Goal: Task Accomplishment & Management: Use online tool/utility

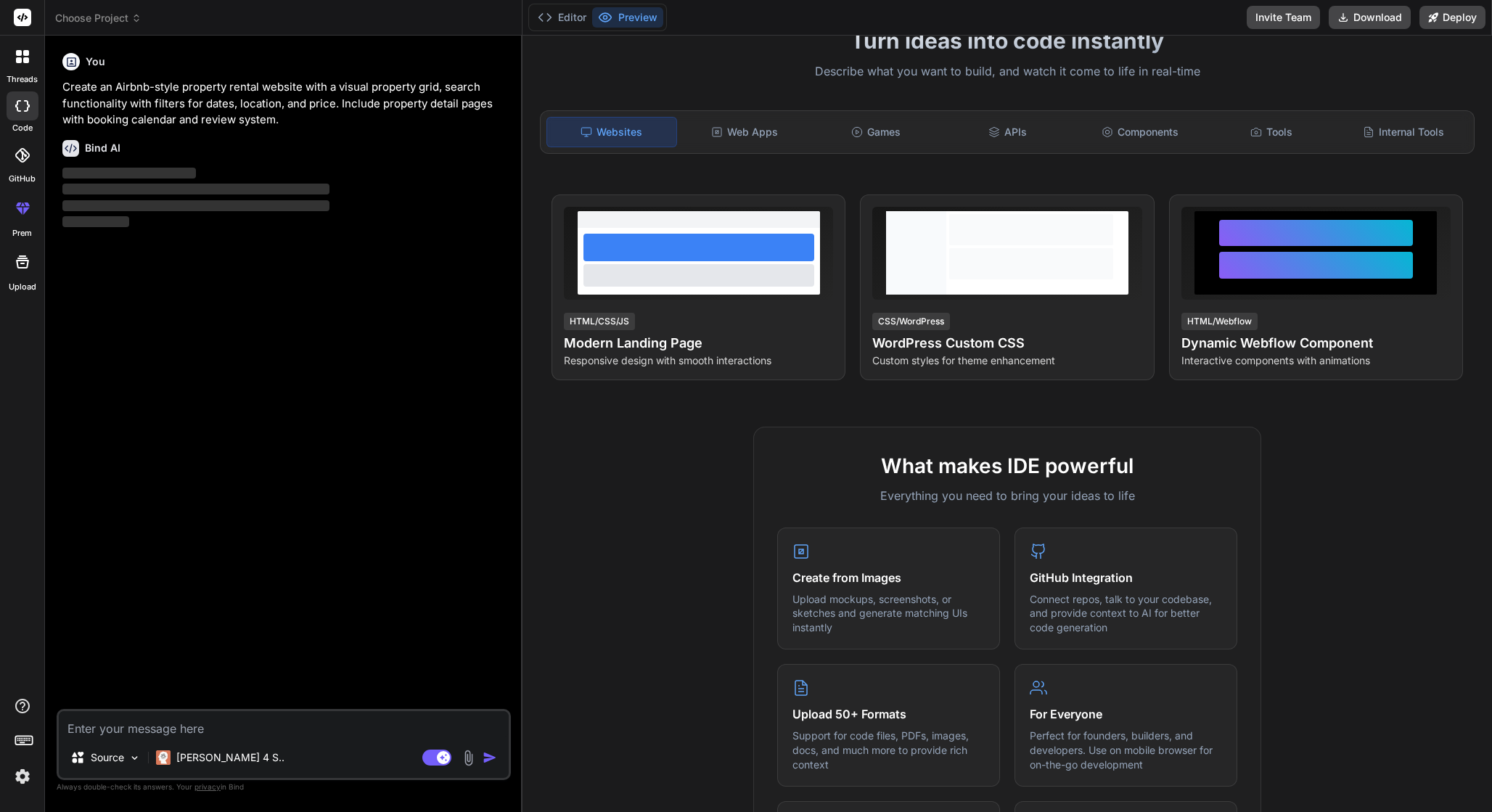
scroll to position [24, 0]
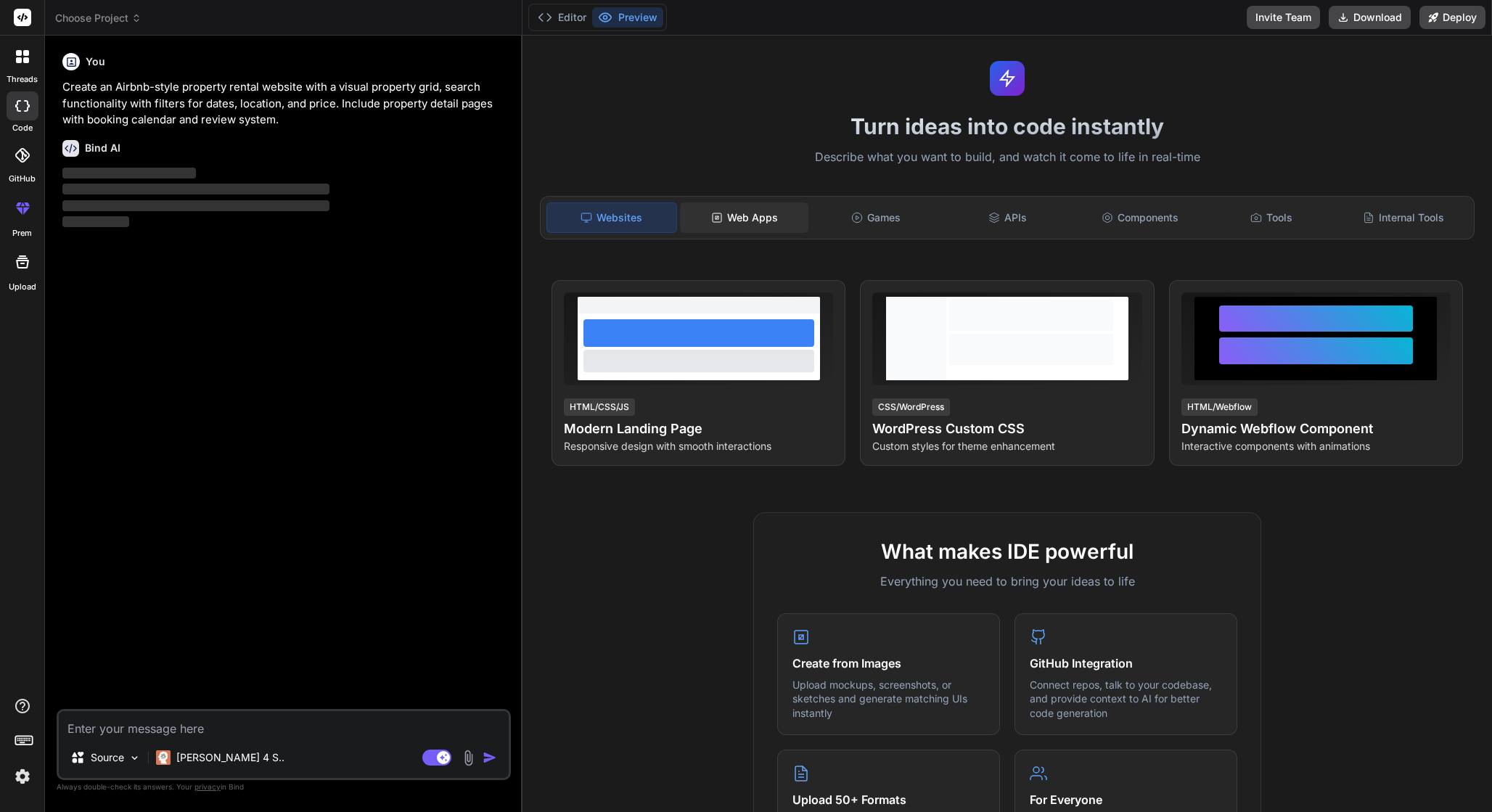
click at [746, 214] on div "Web Apps" at bounding box center [744, 217] width 129 height 30
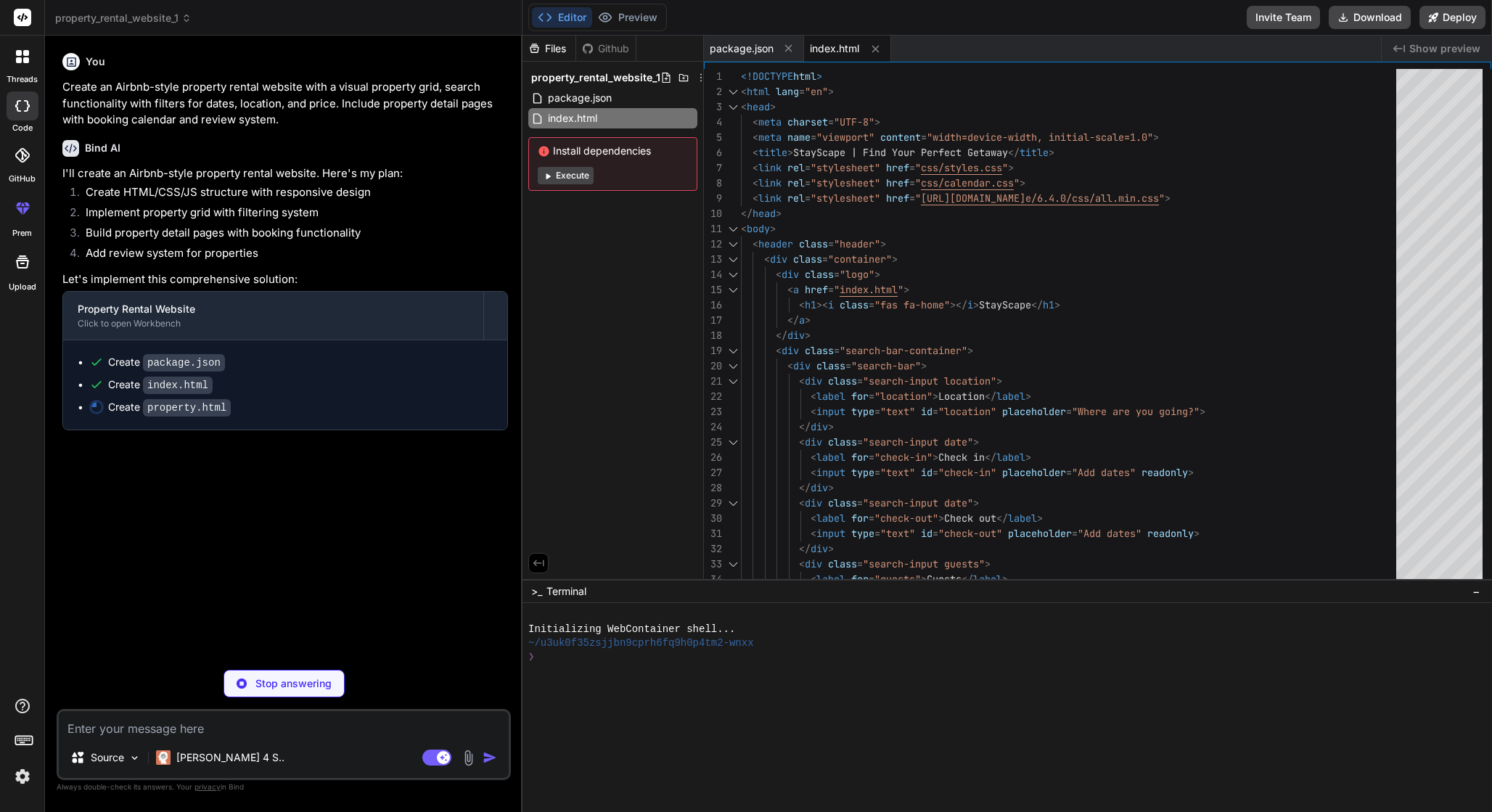
type textarea "x"
type textarea "<script src="js/calendar.js"></script> <script src="js/property-details.js"></s…"
type textarea "x"
type textarea "grid-template-columns: 1fr; } .nav-link { display: none; } }"
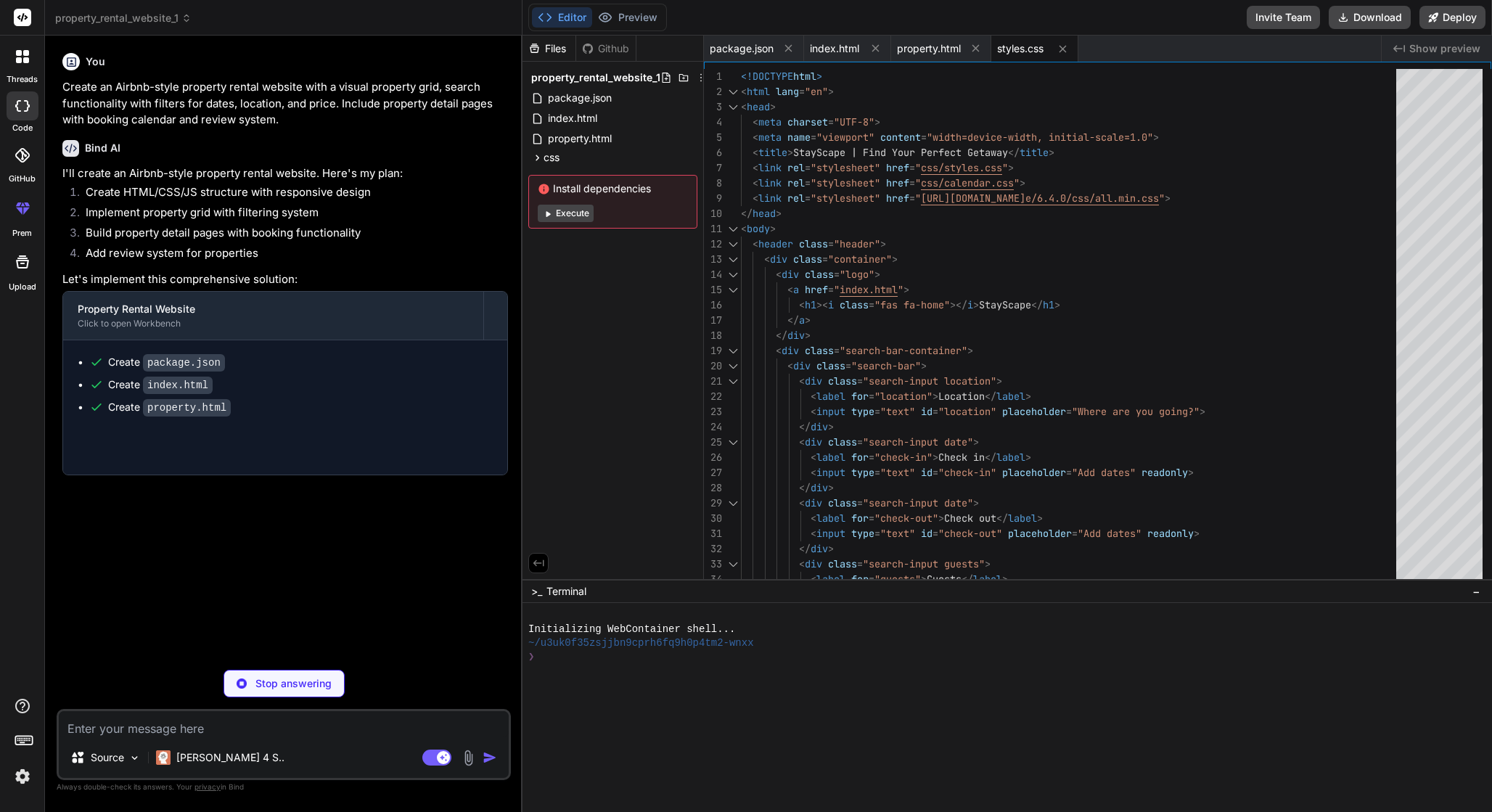
type textarea "x"
type textarea "} }"
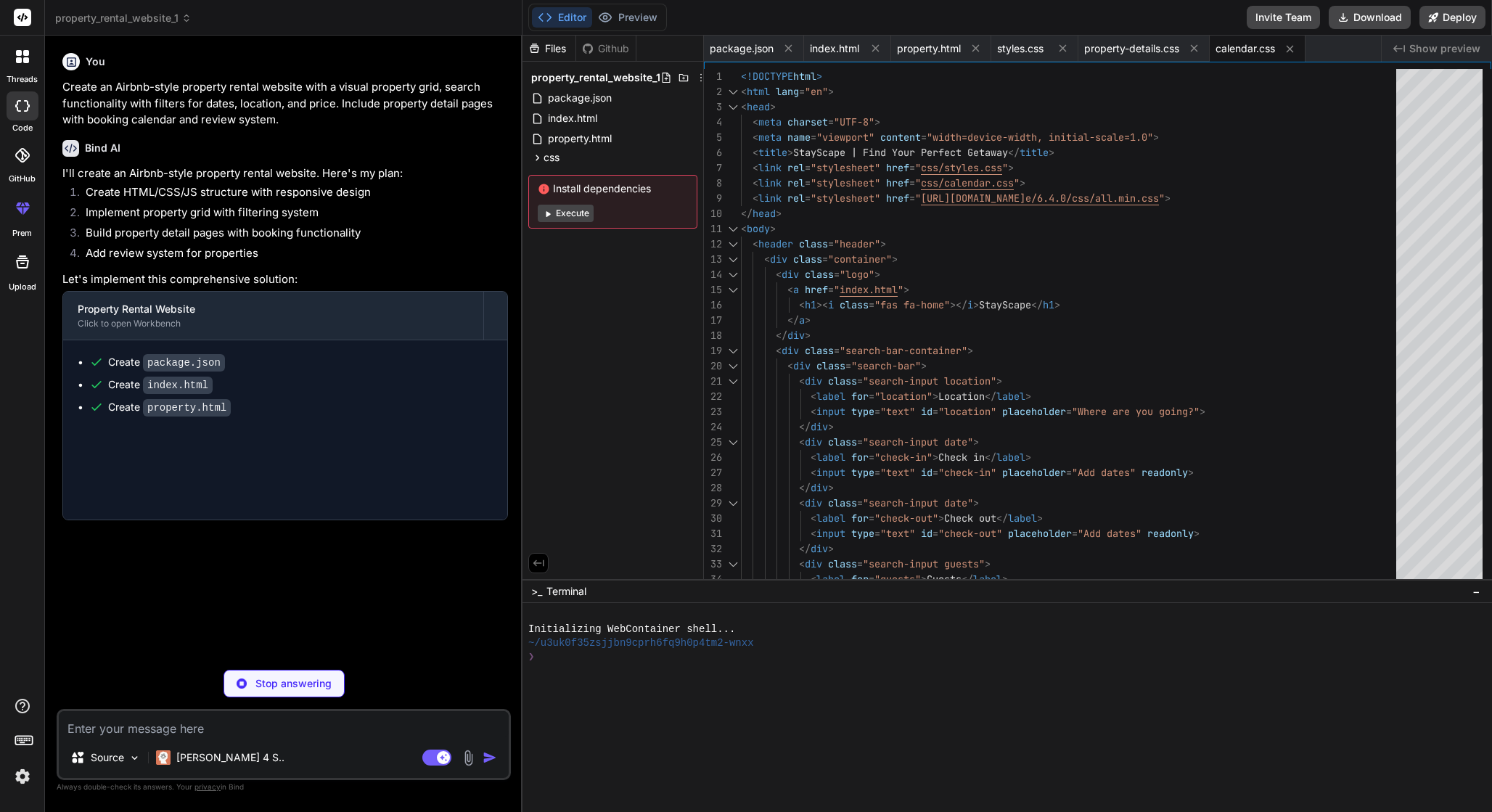
type textarea "x"
type textarea "location: 5.0, checkin: 4.9, value: 4.7 } } ];"
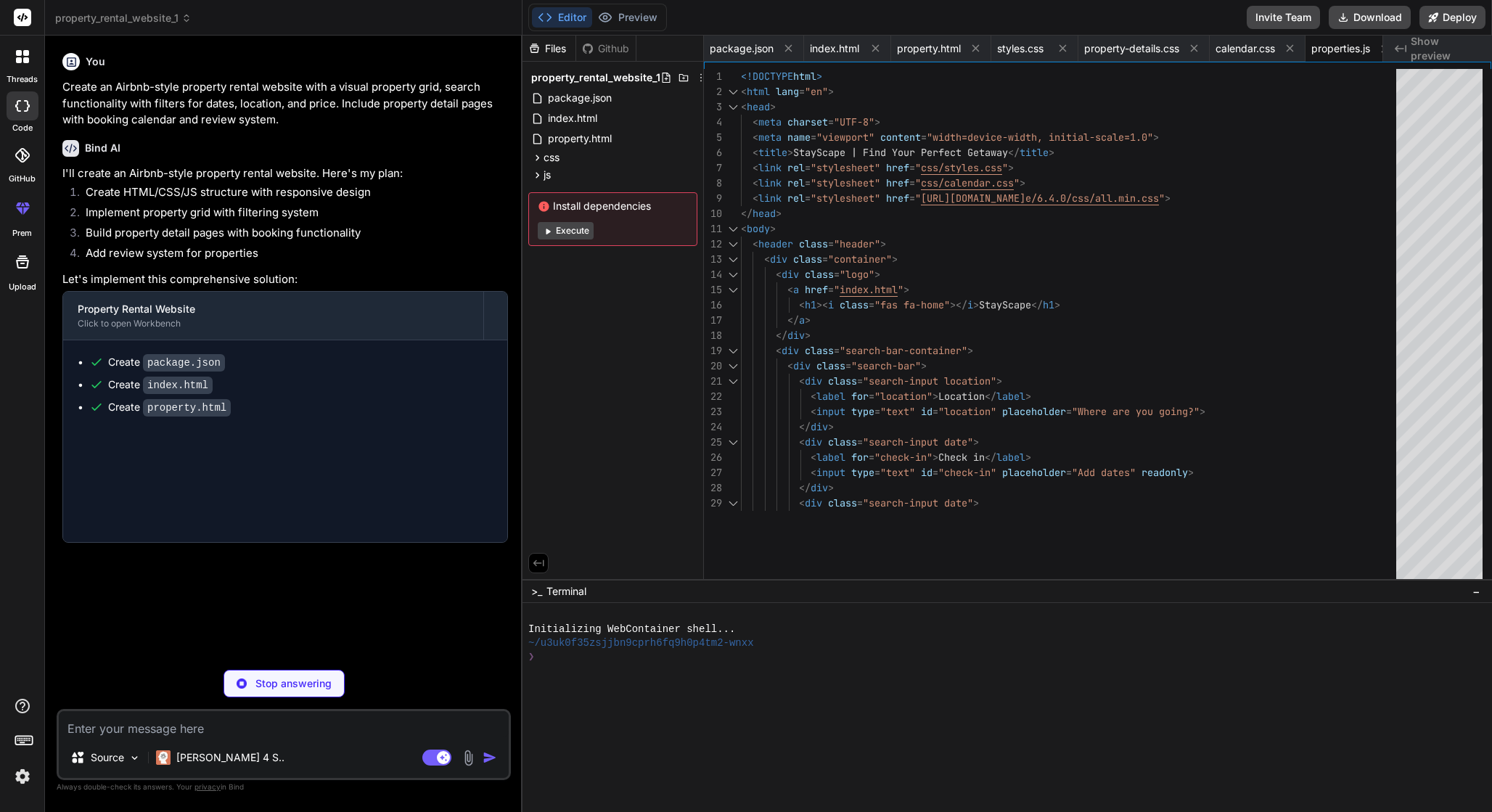
type textarea "x"
type textarea "// Format date for display function formatDate(date) { const options = { month:…"
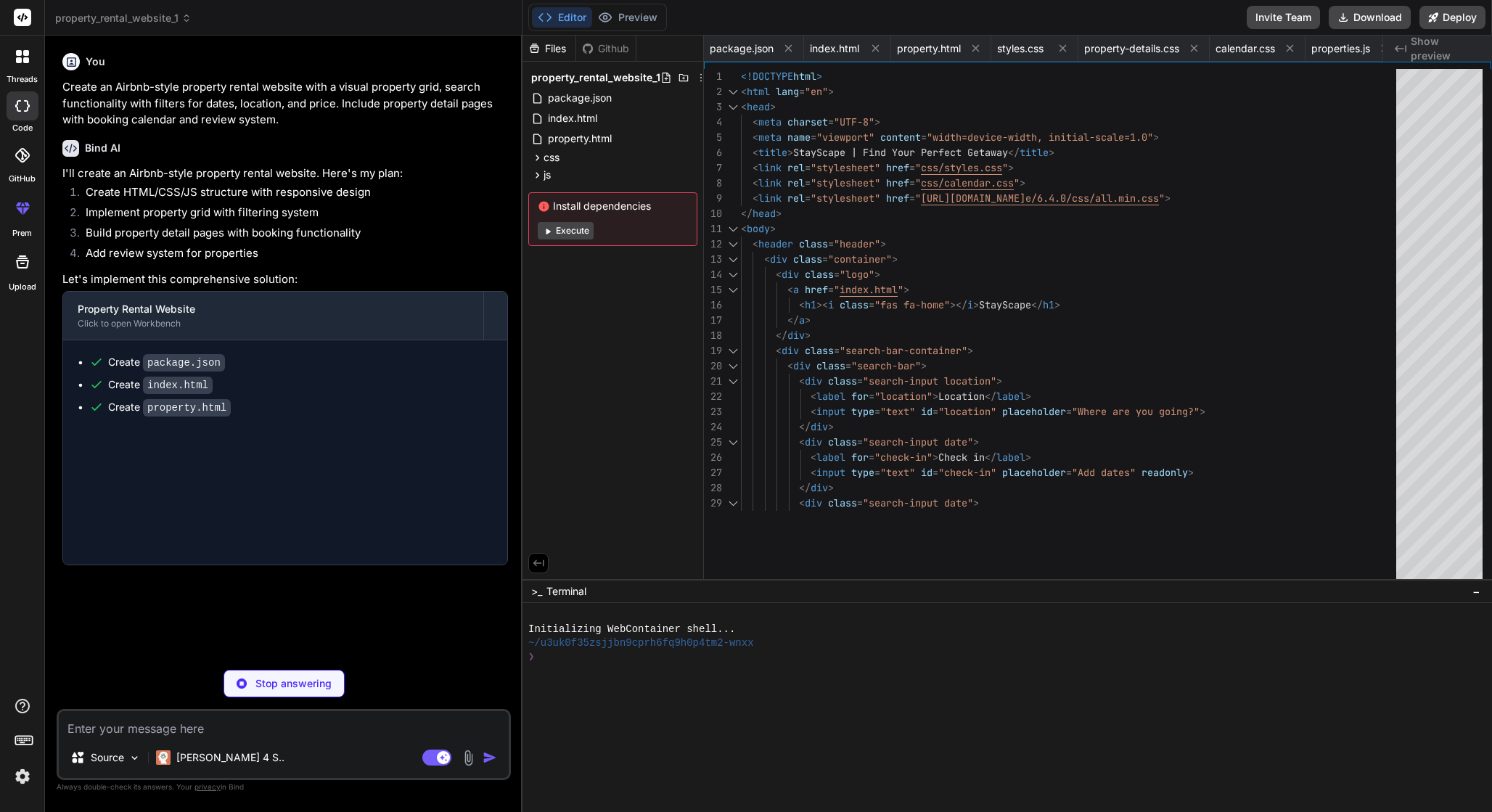
type textarea "x"
type textarea "totalElement.textContent = `$${total}`; } } } } }"
type textarea "x"
type textarea "star.classList.replace('fas', 'far'); } }); }"
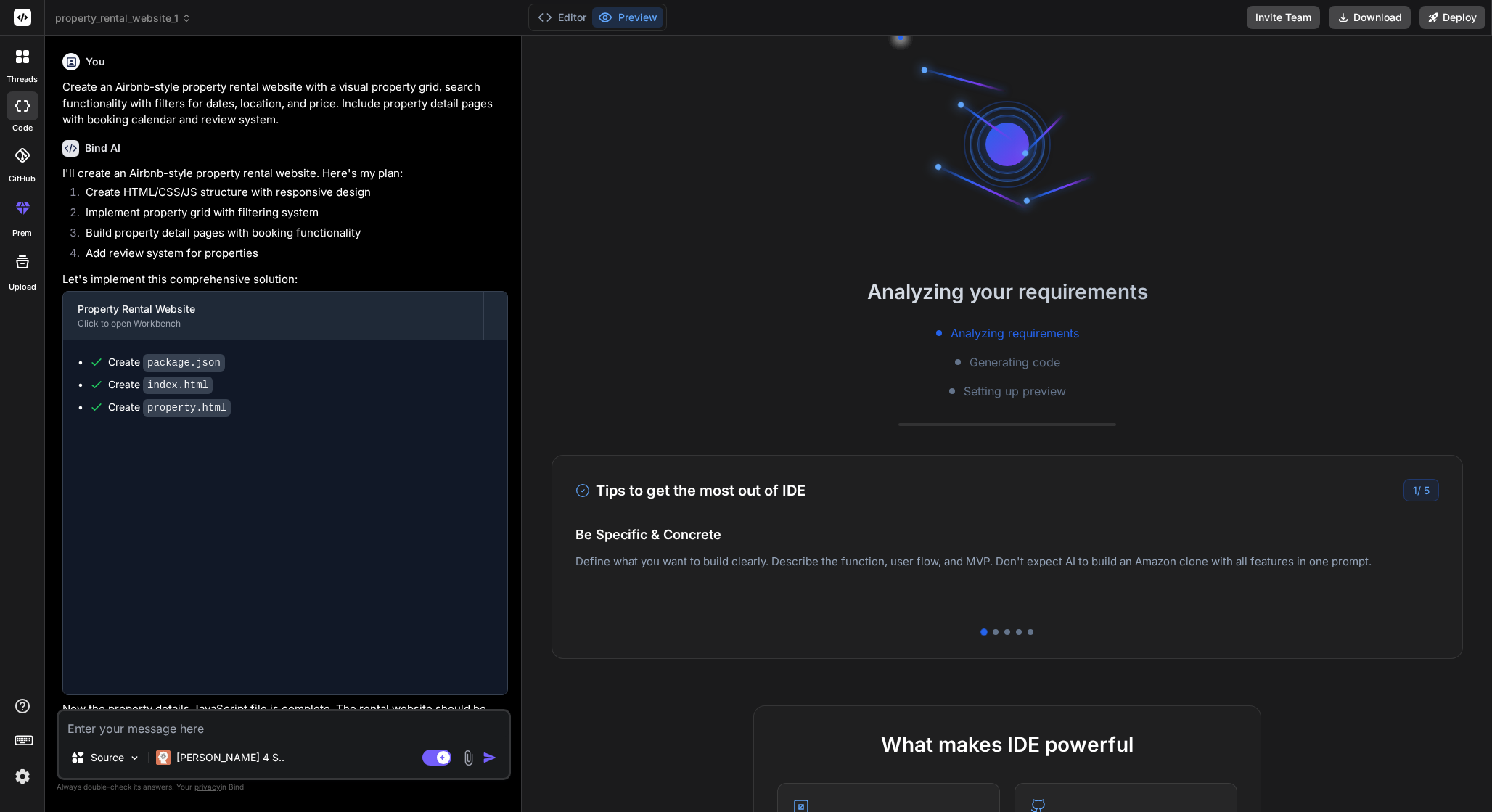
type textarea "x"
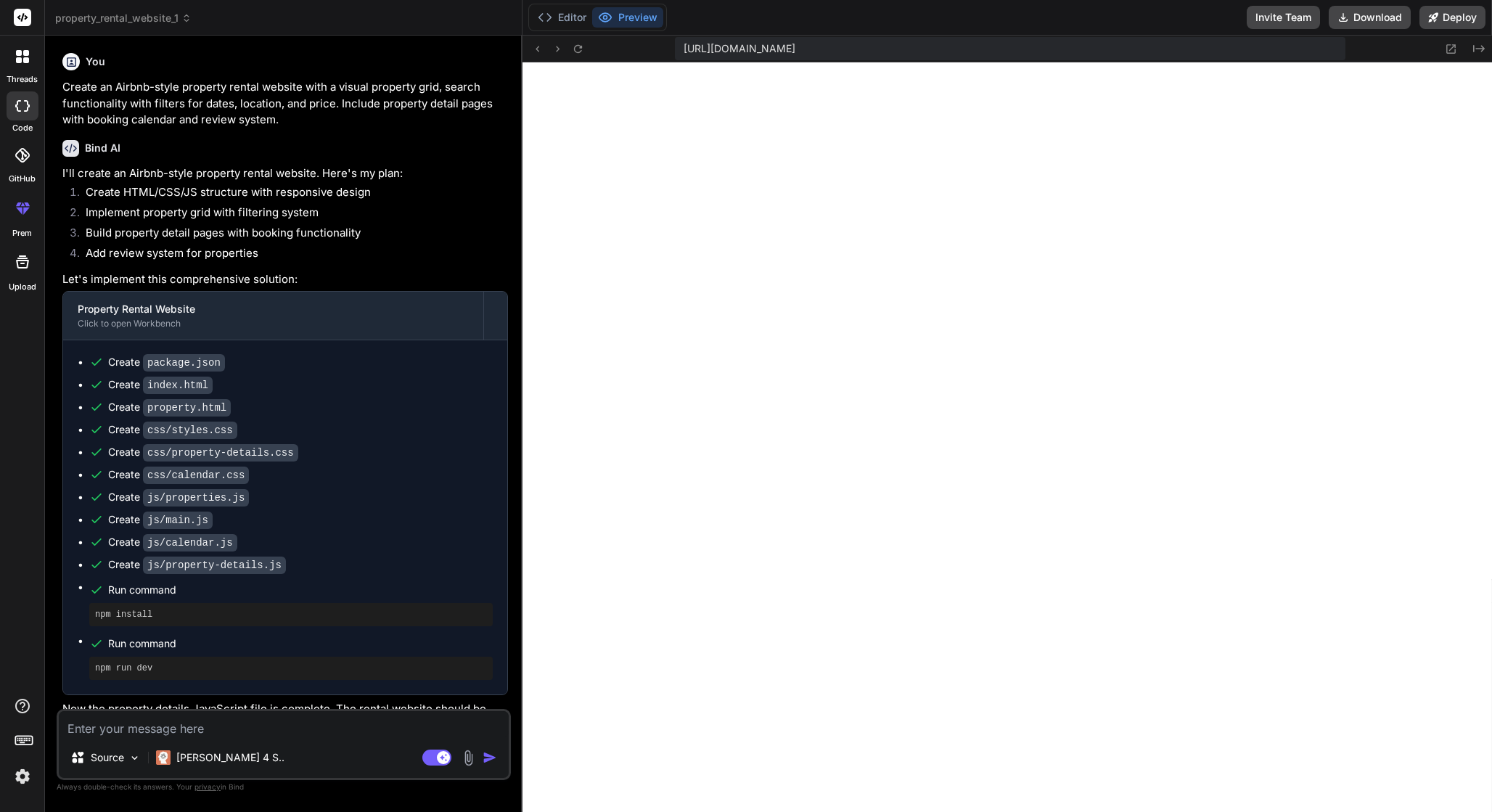
scroll to position [1227, 0]
click at [226, 223] on li "Implement property grid with filtering system" at bounding box center [291, 215] width 434 height 20
click at [13, 160] on div at bounding box center [23, 155] width 32 height 32
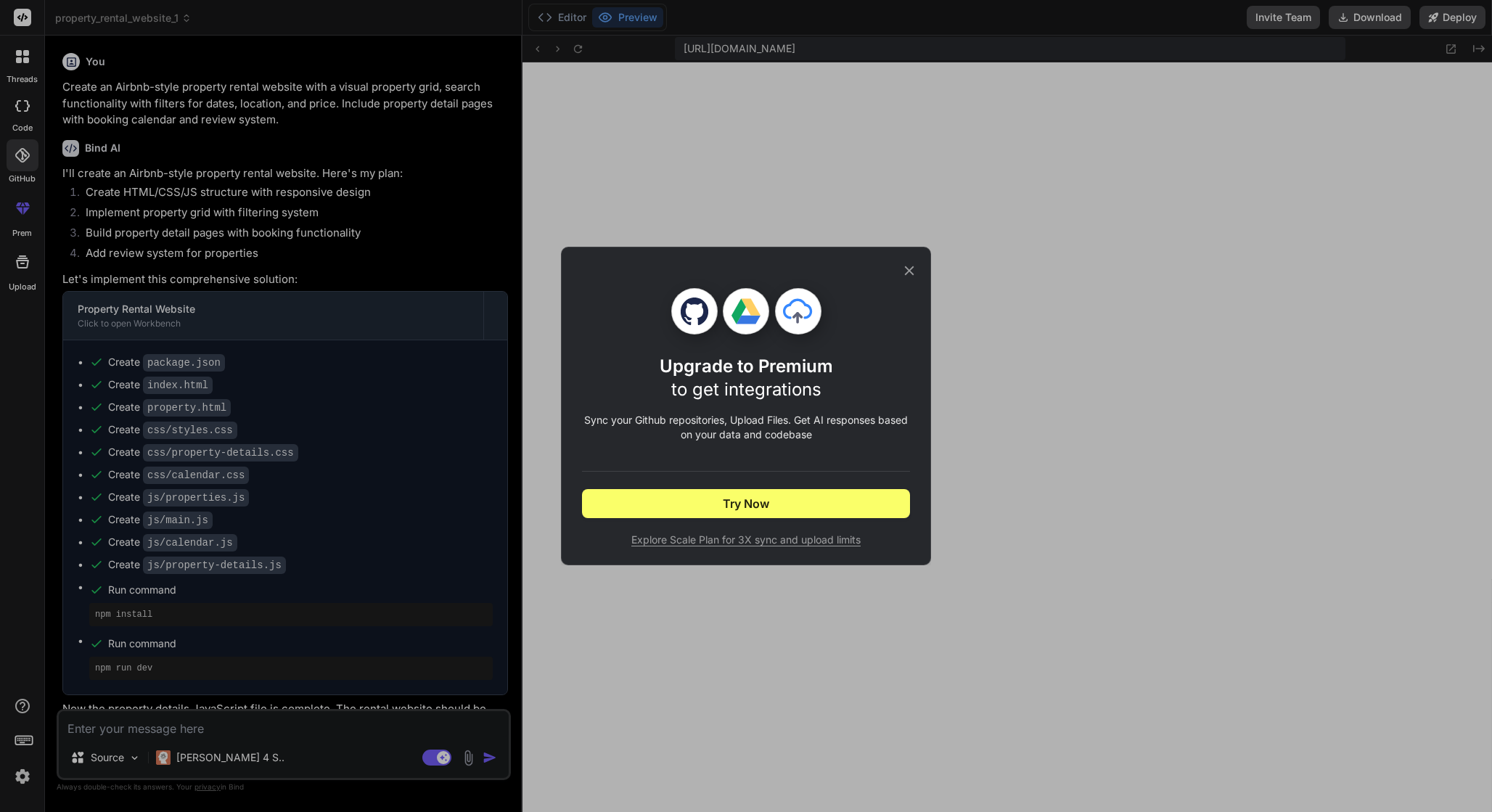
click at [913, 268] on icon at bounding box center [909, 270] width 16 height 16
